Goal: Task Accomplishment & Management: Manage account settings

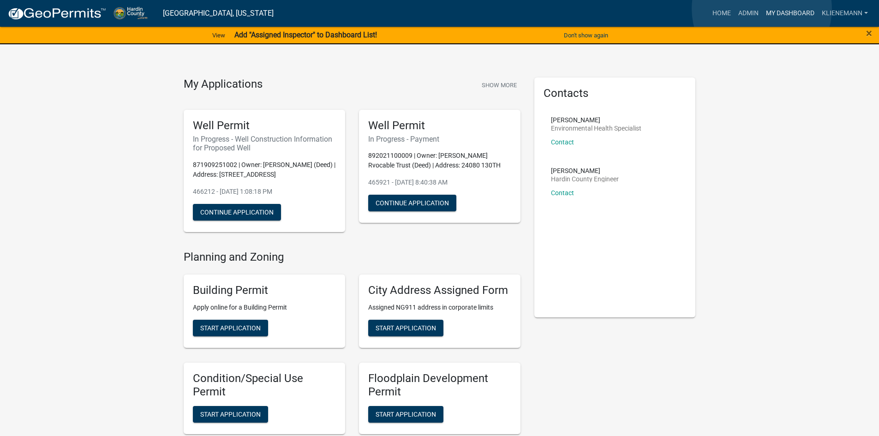
click at [762, 9] on link "My Dashboard" at bounding box center [790, 14] width 56 height 18
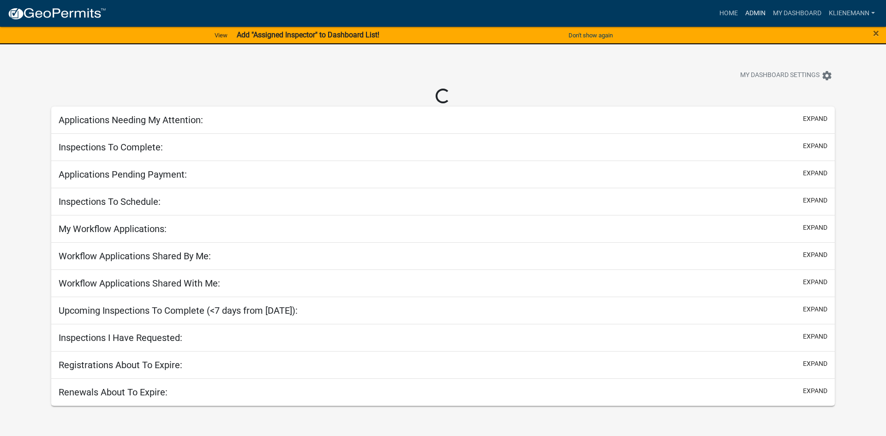
click at [742, 10] on link "Admin" at bounding box center [755, 14] width 28 height 18
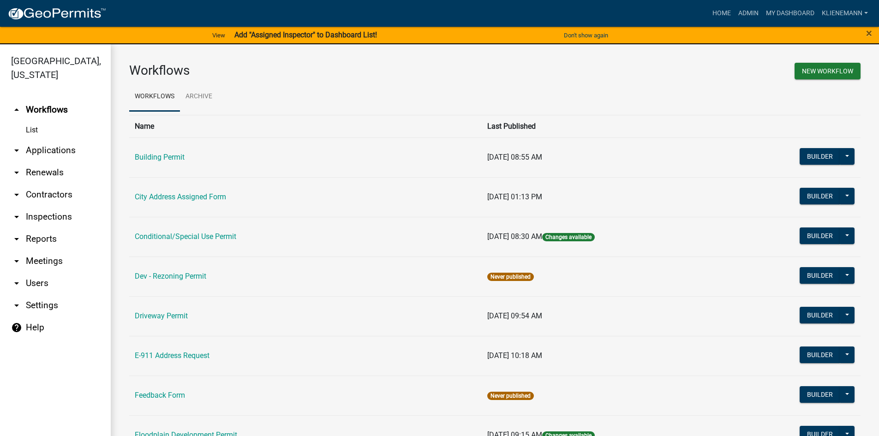
click at [46, 162] on link "arrow_drop_down Renewals" at bounding box center [55, 172] width 111 height 22
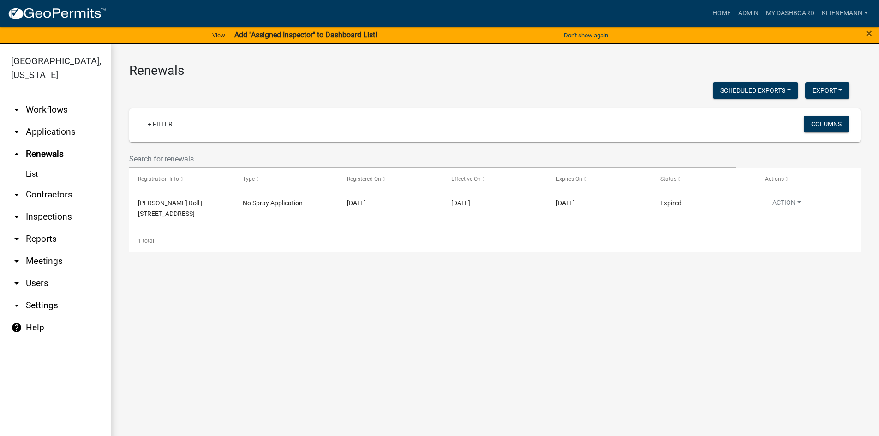
click at [44, 125] on link "arrow_drop_down Applications" at bounding box center [55, 132] width 111 height 22
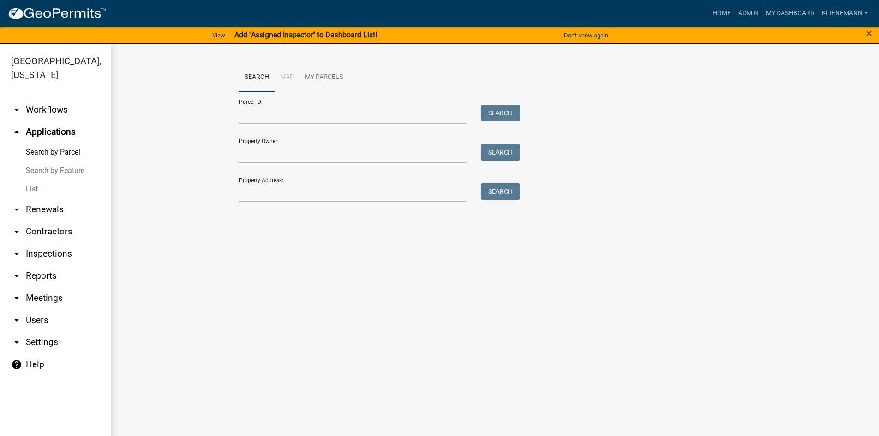
click at [32, 180] on link "List" at bounding box center [55, 189] width 111 height 18
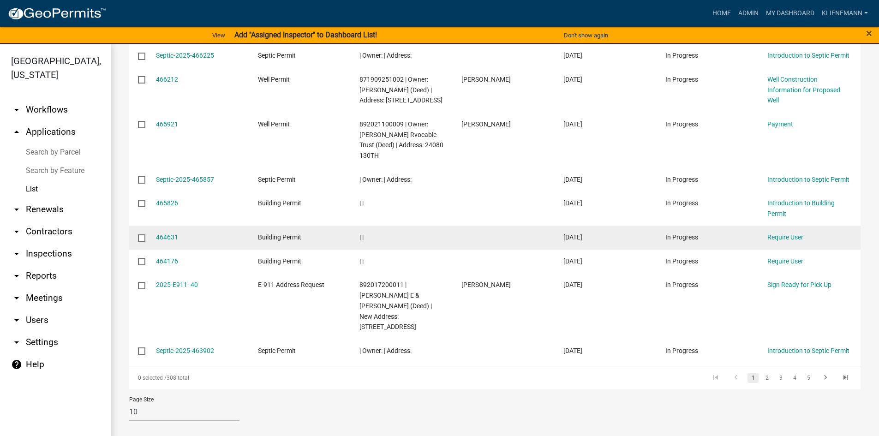
scroll to position [165, 0]
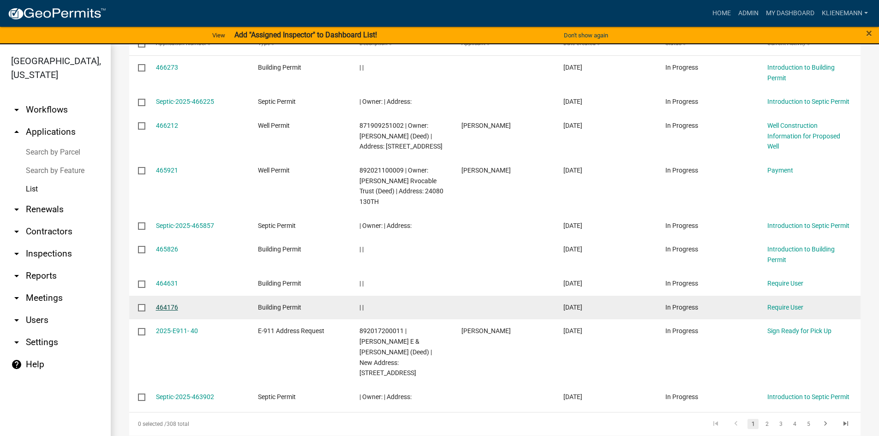
click at [169, 311] on link "464176" at bounding box center [167, 307] width 22 height 7
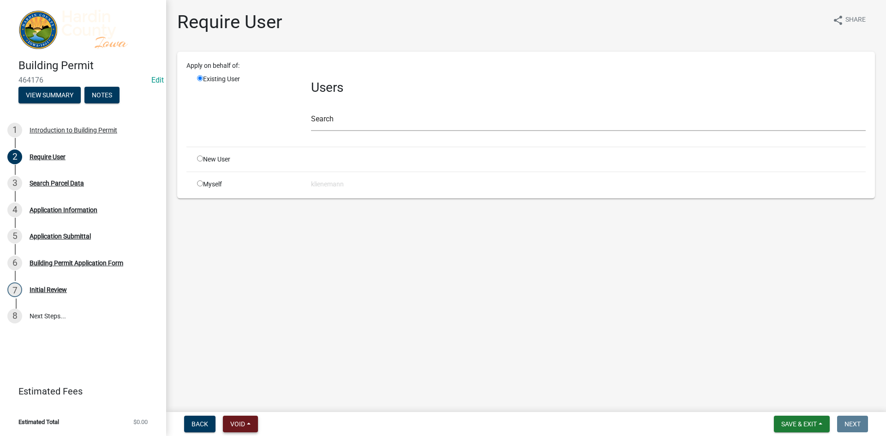
click at [239, 418] on button "Void" at bounding box center [240, 424] width 35 height 17
click at [254, 395] on button "Void" at bounding box center [260, 400] width 74 height 22
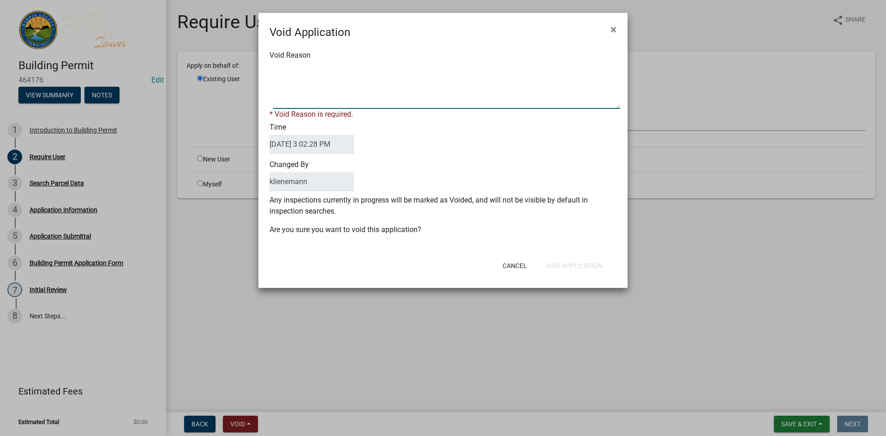
click at [345, 101] on textarea "Void Reason" at bounding box center [446, 86] width 347 height 46
type textarea "duplicate"
click at [584, 269] on div "Void Application × Void Reason * Void Reason is required. Time [DATE] 3:02:28 P…" at bounding box center [442, 150] width 369 height 275
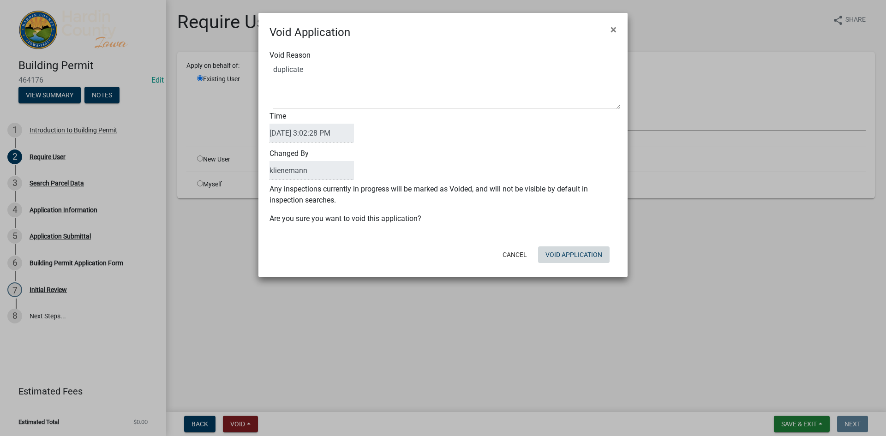
click at [583, 254] on button "Void Application" at bounding box center [573, 254] width 71 height 17
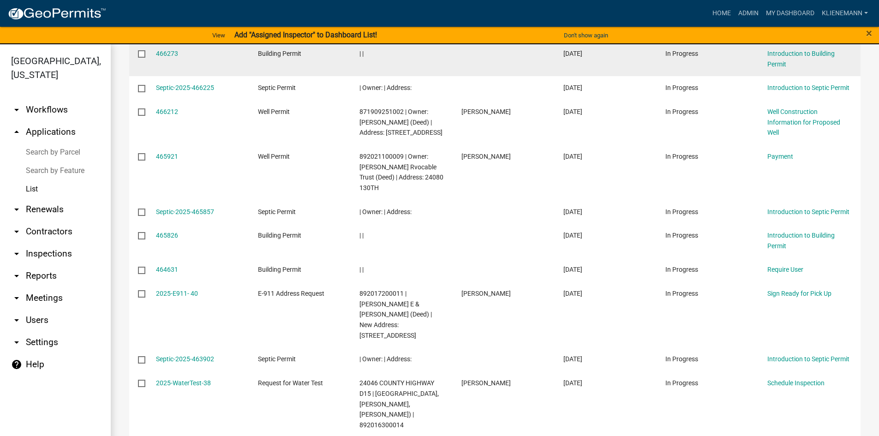
scroll to position [231, 0]
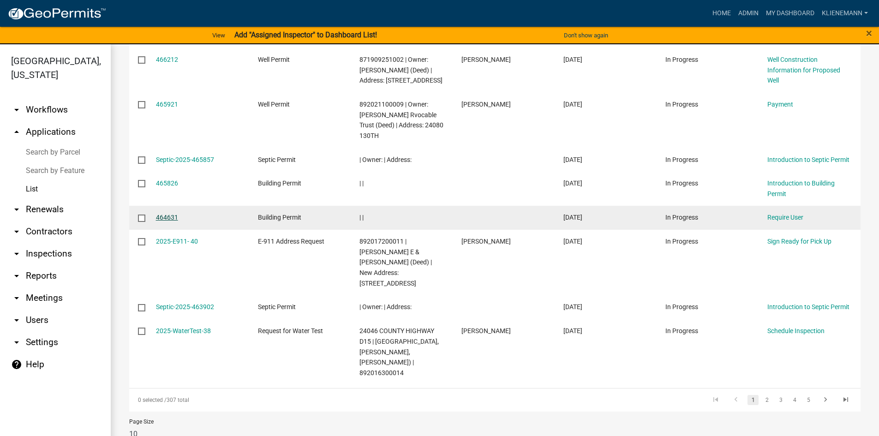
click at [174, 221] on link "464631" at bounding box center [167, 217] width 22 height 7
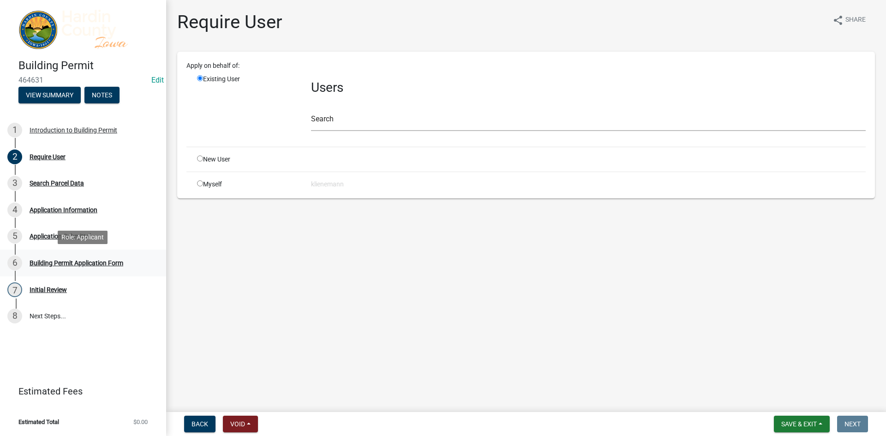
click at [134, 252] on link "6 Building Permit Application Form" at bounding box center [83, 263] width 166 height 27
click at [125, 256] on div "6 Building Permit Application Form" at bounding box center [79, 263] width 144 height 15
click at [240, 419] on button "Void" at bounding box center [240, 424] width 35 height 17
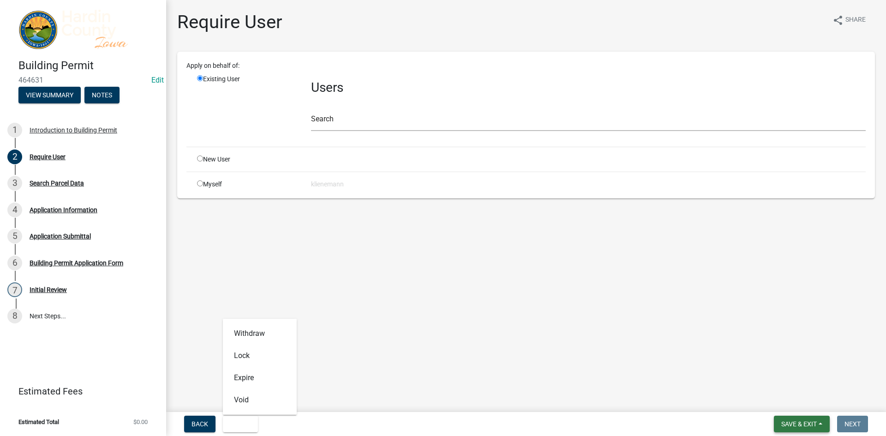
click at [813, 424] on span "Save & Exit" at bounding box center [799, 423] width 36 height 7
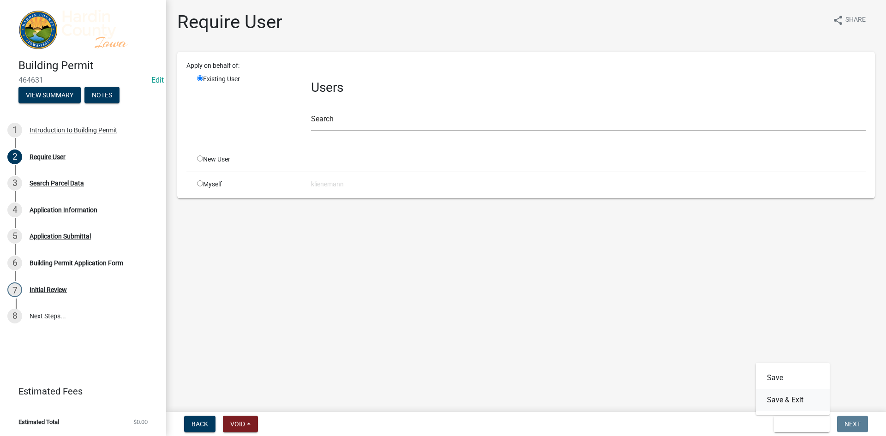
click at [806, 394] on button "Save & Exit" at bounding box center [793, 400] width 74 height 22
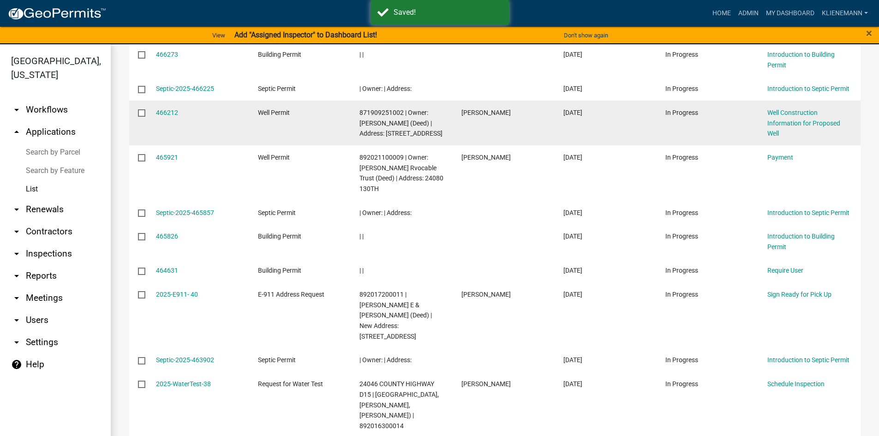
scroll to position [185, 0]
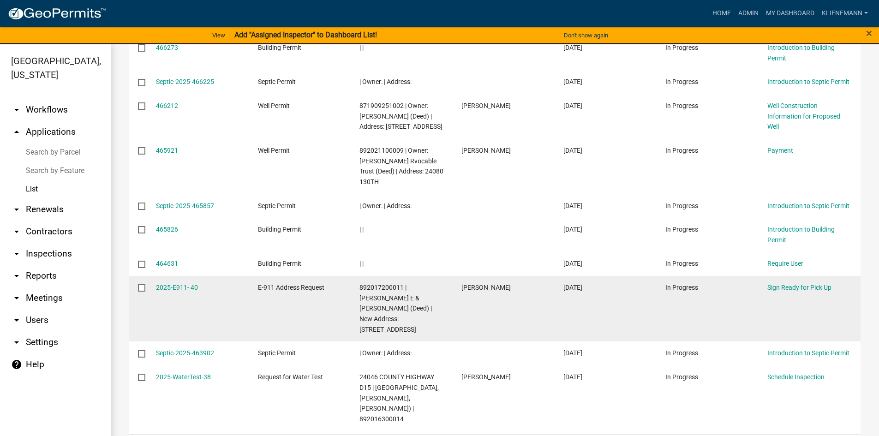
click at [494, 286] on datatable-body-cell "[PERSON_NAME]" at bounding box center [504, 309] width 102 height 66
click at [497, 287] on datatable-body-cell "[PERSON_NAME]" at bounding box center [504, 309] width 102 height 66
